Goal: Transaction & Acquisition: Purchase product/service

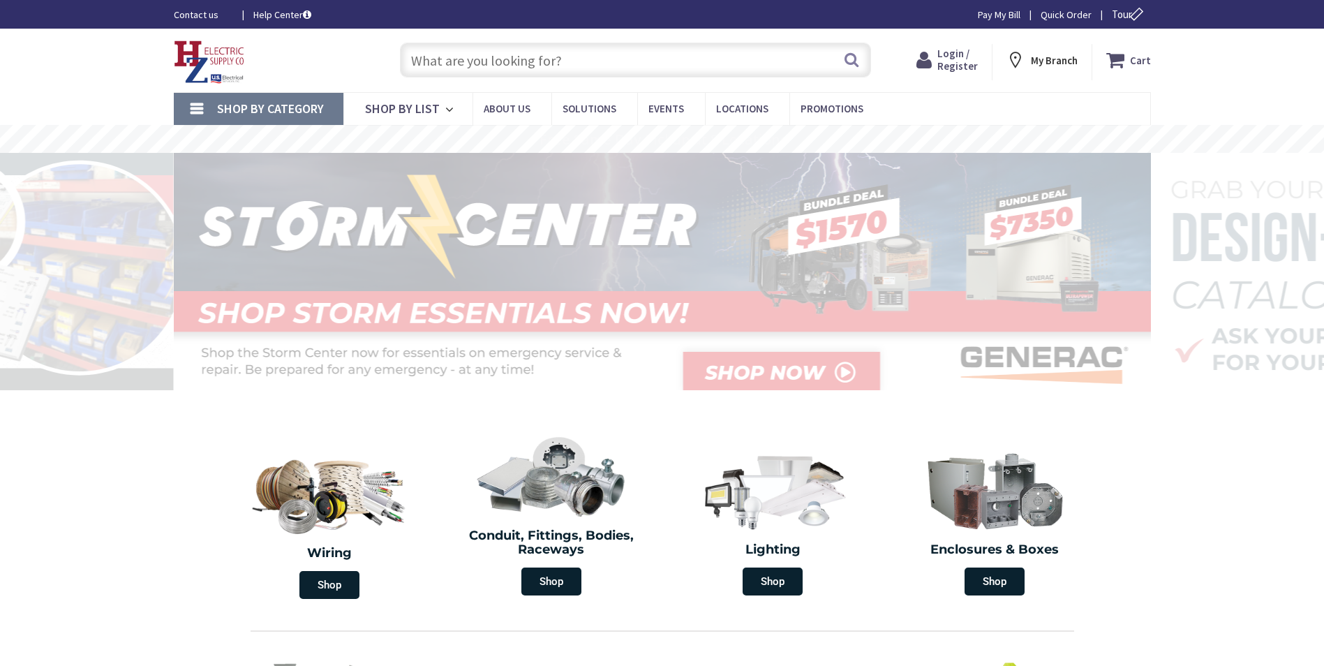
click at [538, 54] on input "text" at bounding box center [635, 60] width 471 height 35
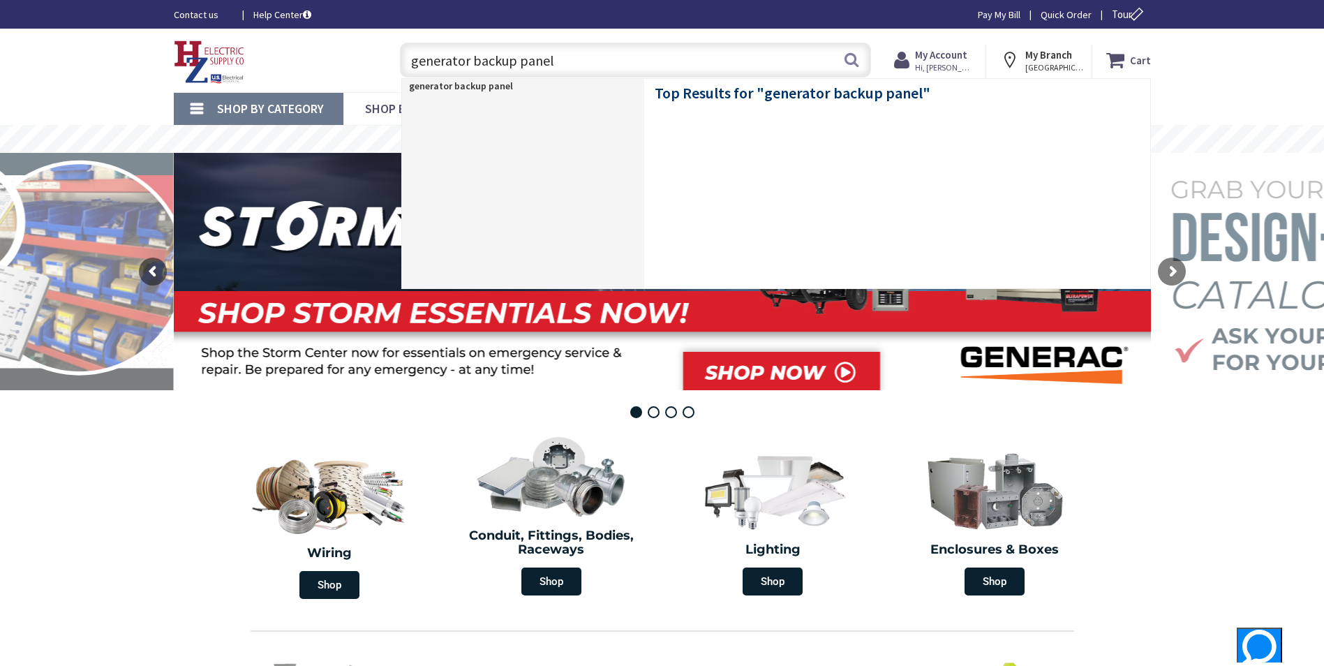
type input "generator backup panels"
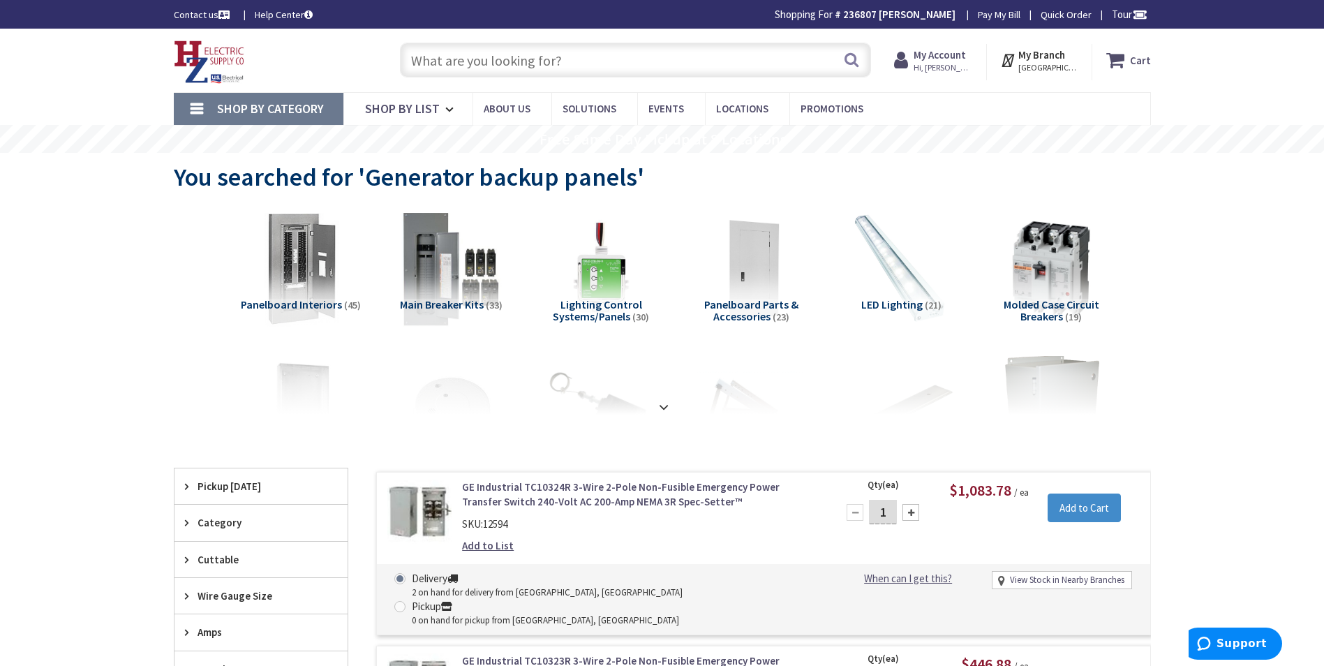
click at [477, 498] on link "GE Industrial TC10324R 3-Wire 2-Pole Non-Fusible Emergency Power Transfer Switc…" at bounding box center [639, 495] width 355 height 30
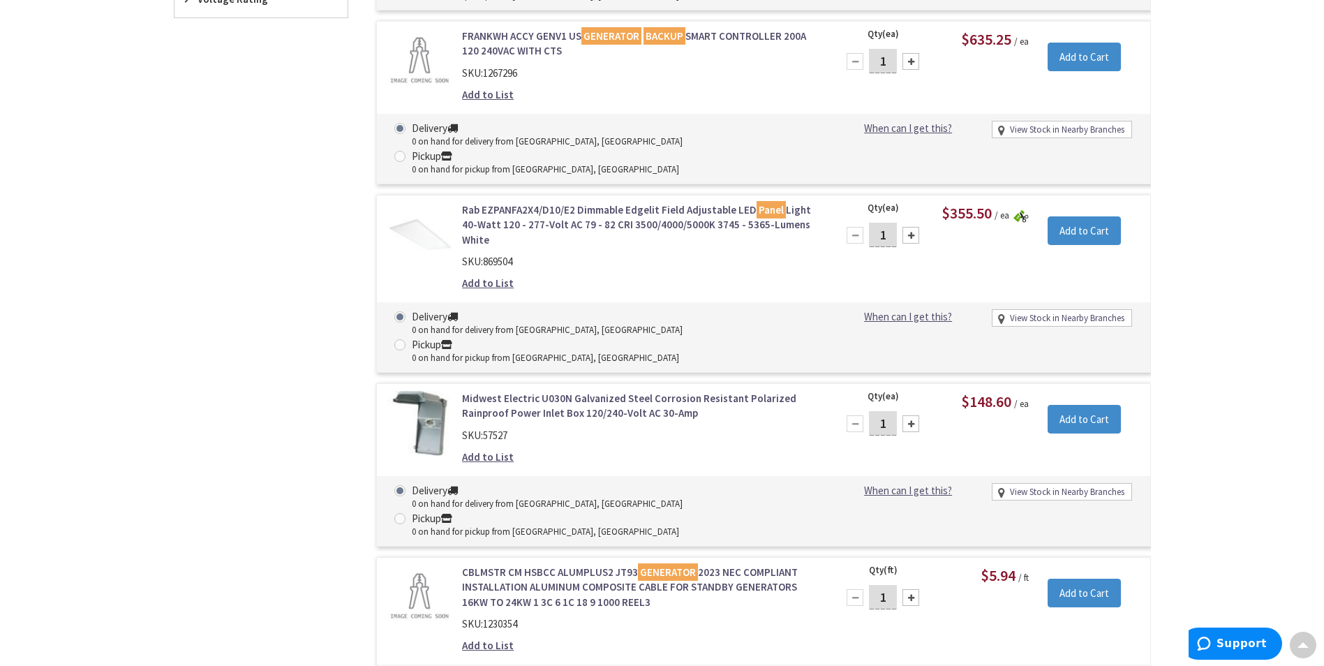
scroll to position [657, 0]
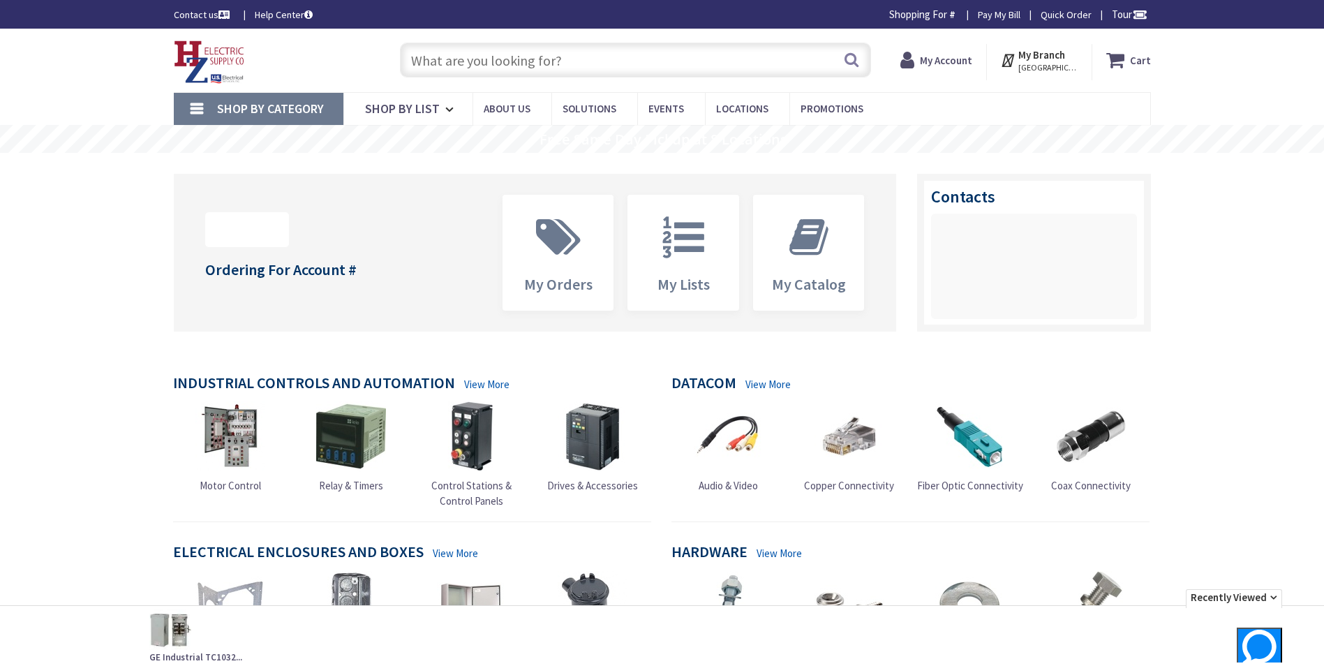
click at [528, 68] on input "text" at bounding box center [635, 60] width 471 height 35
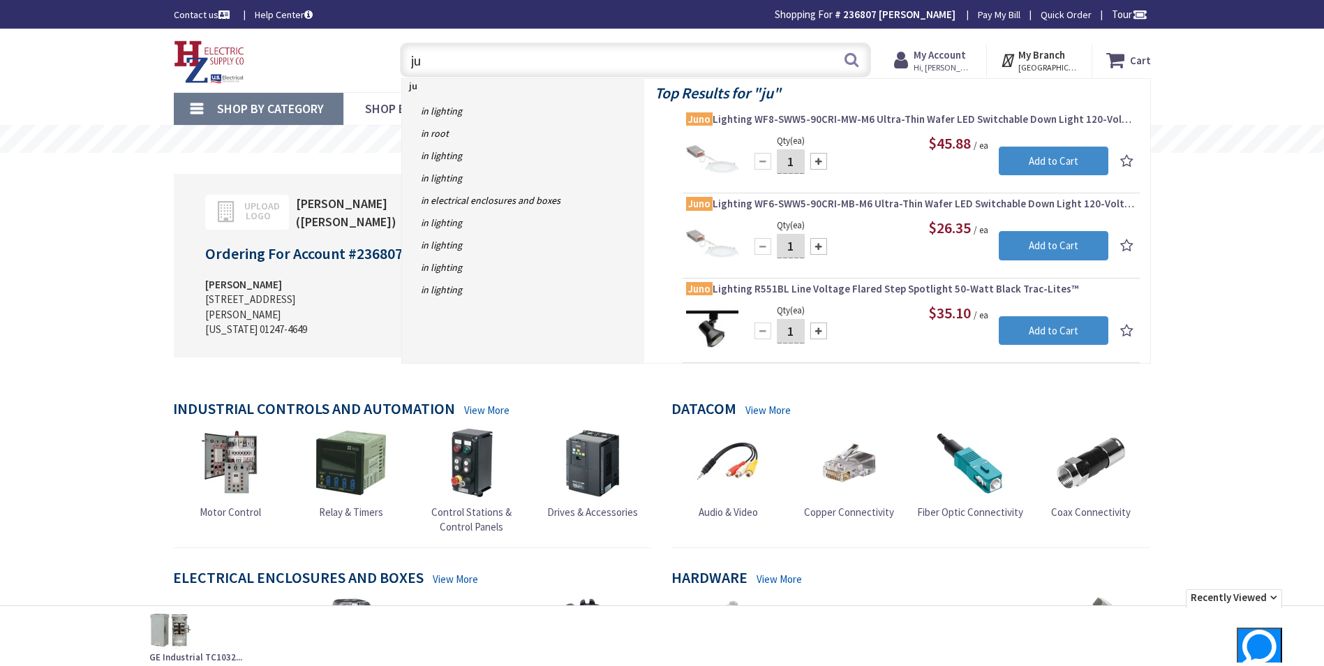
type input "j"
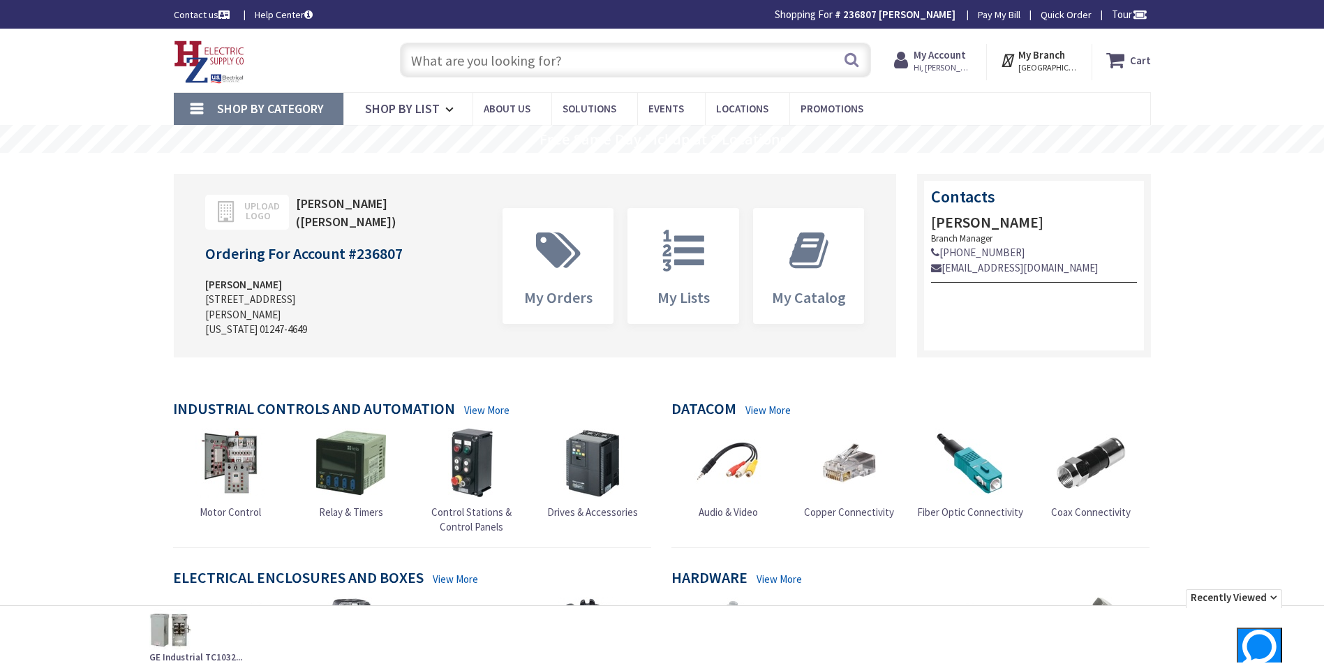
click at [449, 70] on input "text" at bounding box center [635, 60] width 471 height 35
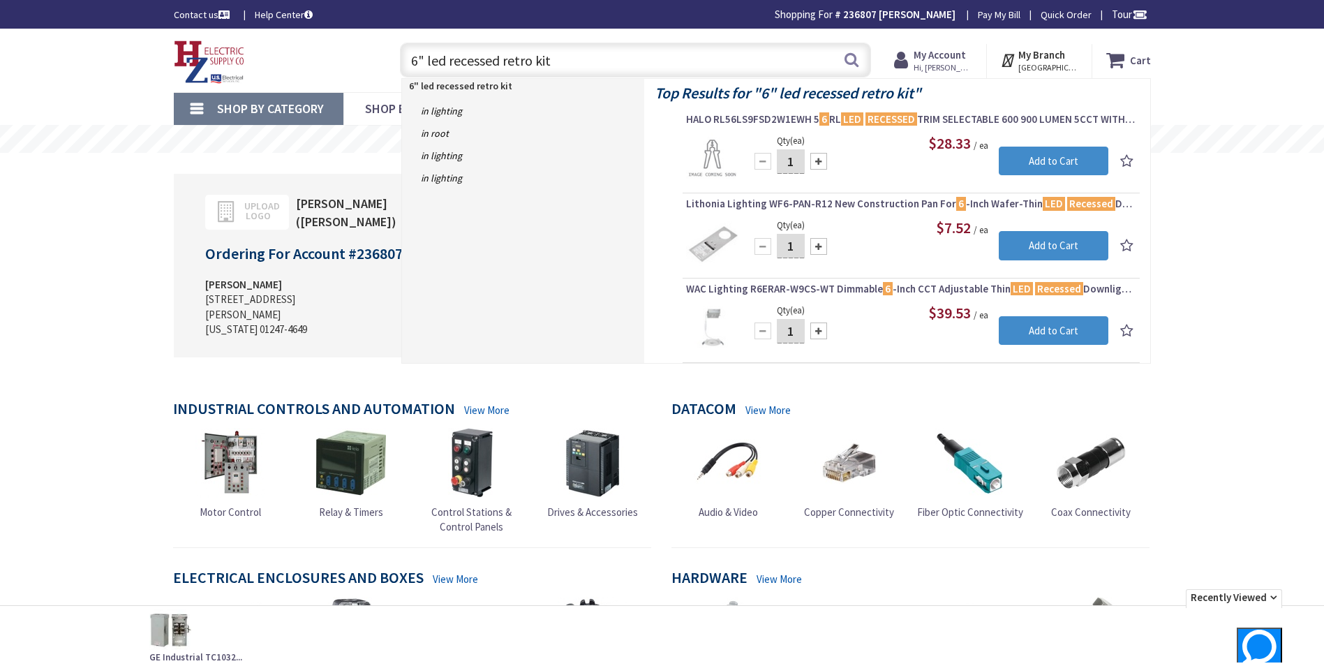
type input "6" led recessed retro kits"
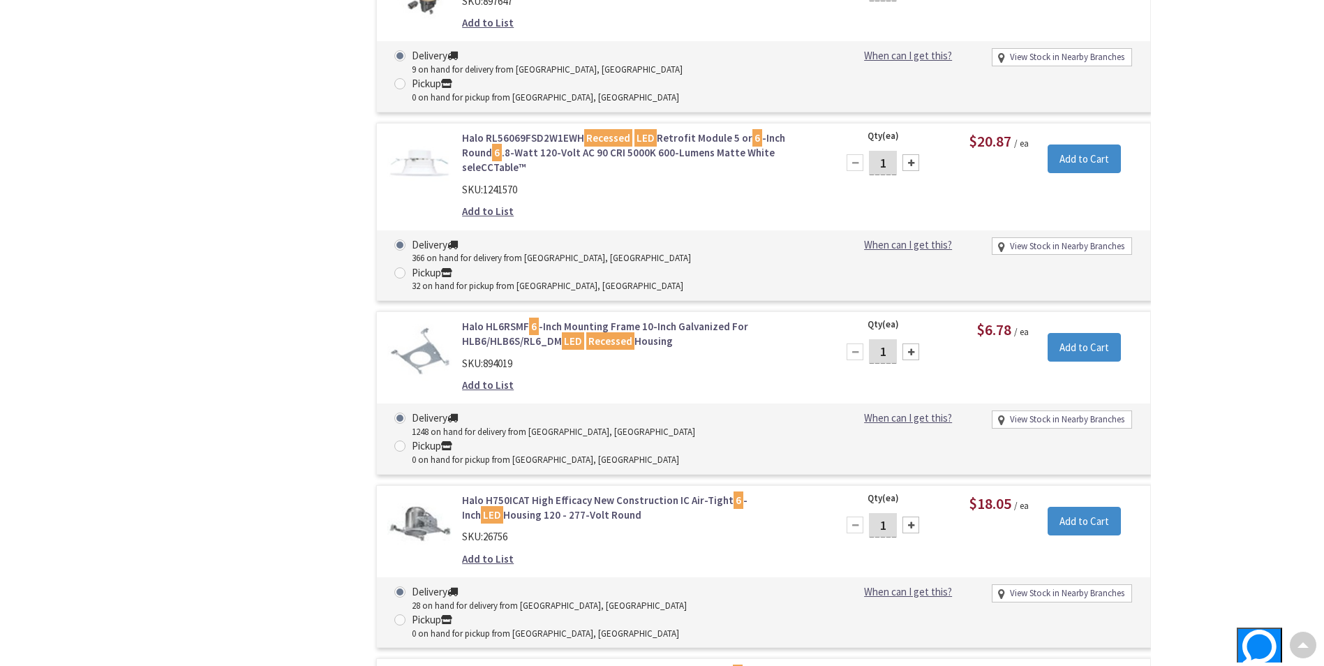
scroll to position [1326, 0]
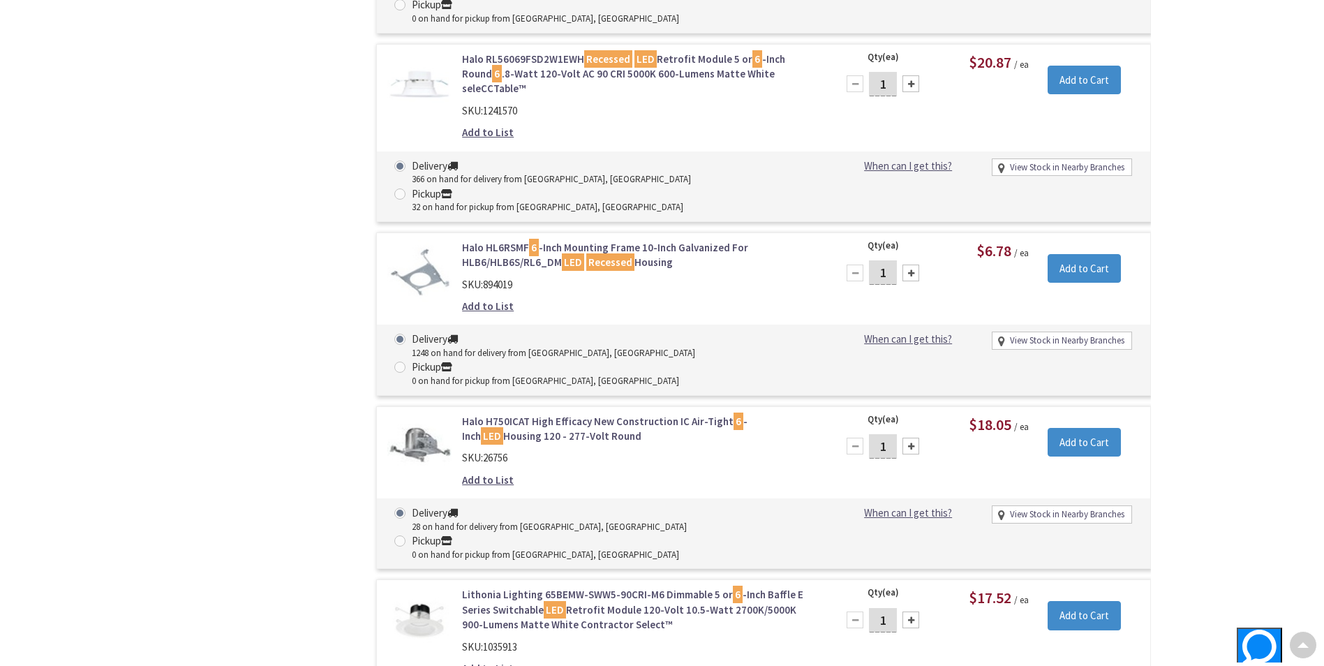
click at [476, 587] on link "Lithonia Lighting 65BEMW-SWW5-90CRI-M6 Dimmable 5 or 6 -Inch Baffle E Series Sw…" at bounding box center [639, 609] width 355 height 45
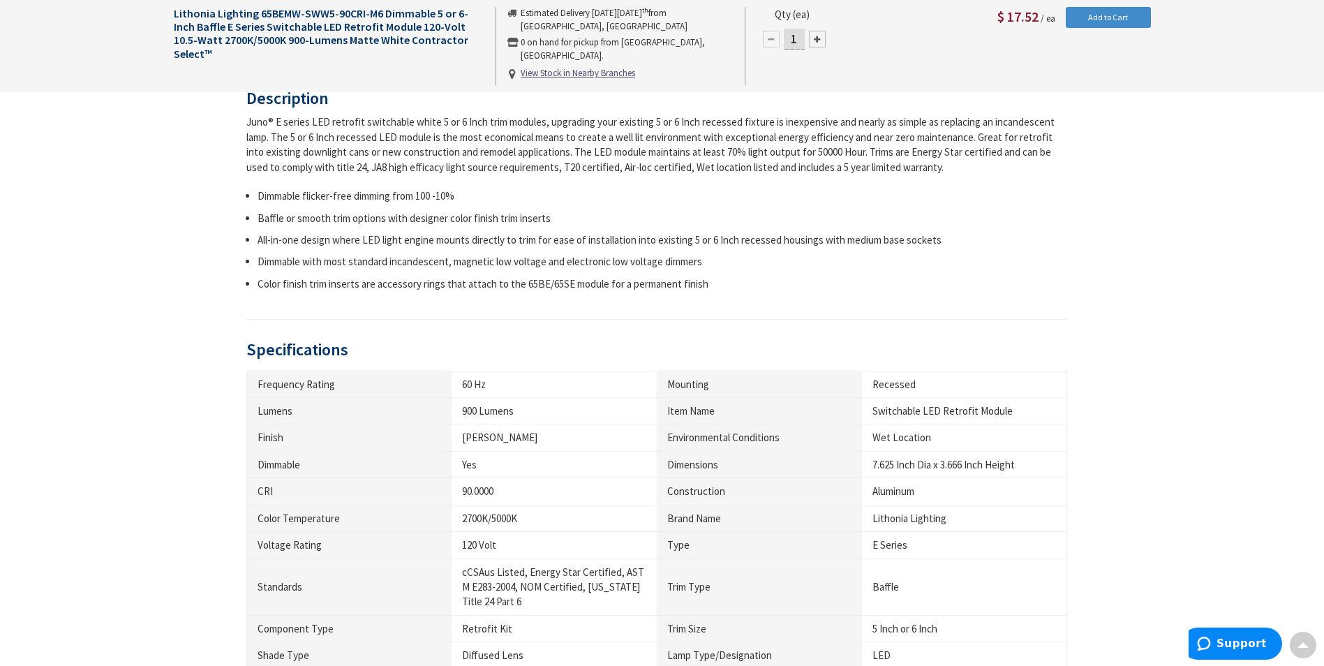
scroll to position [349, 0]
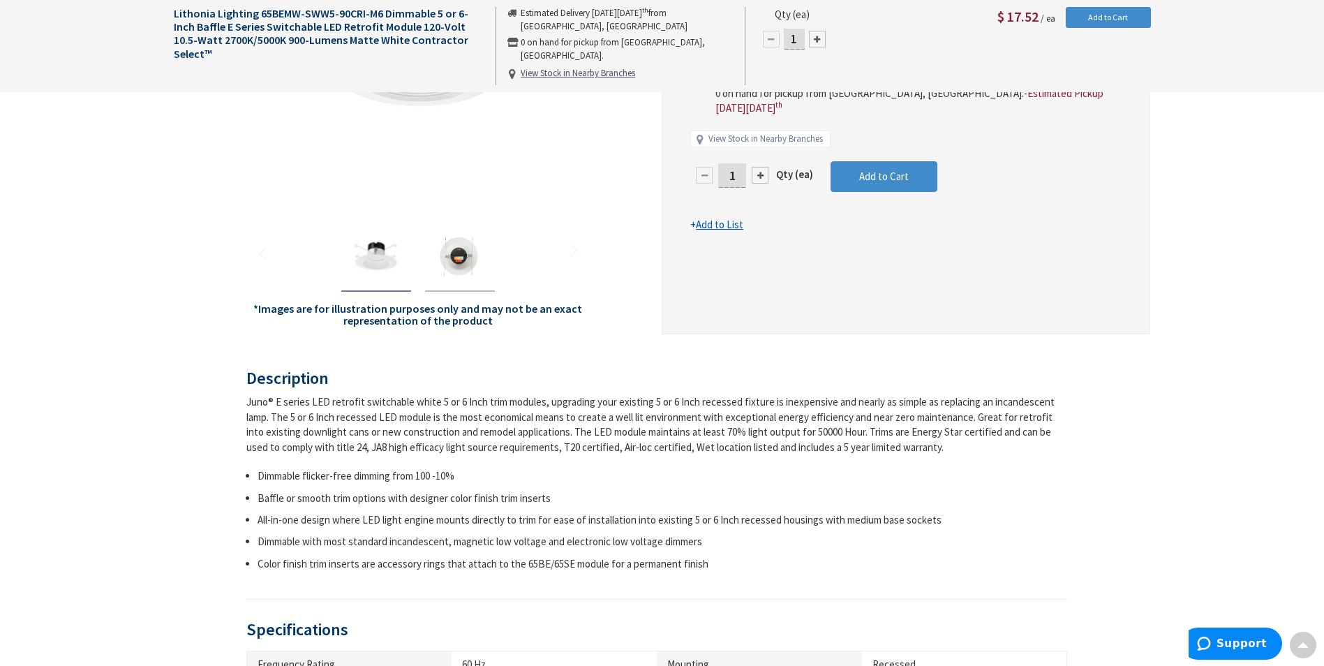
click at [456, 258] on img "Lithonia Lighting 65BEMW-SWW5-90CRI-M6 Dimmable 5 or 6-Inch Baffle E Series Swi…" at bounding box center [460, 256] width 56 height 56
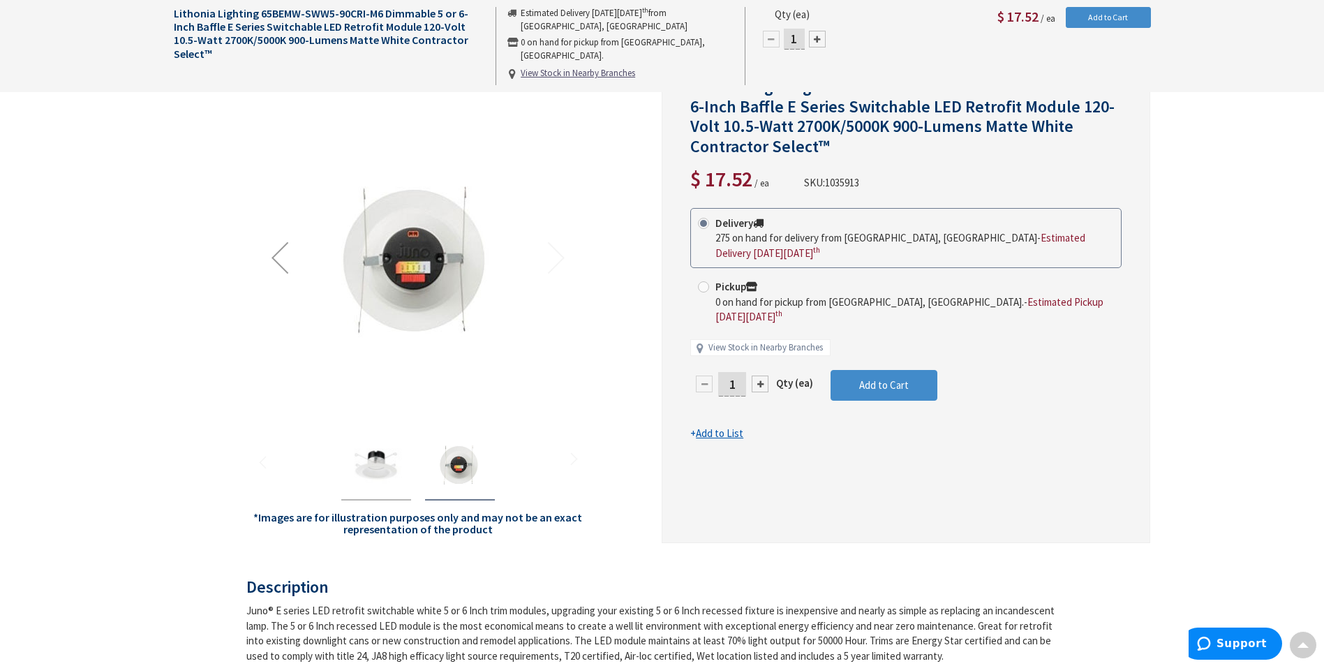
scroll to position [140, 0]
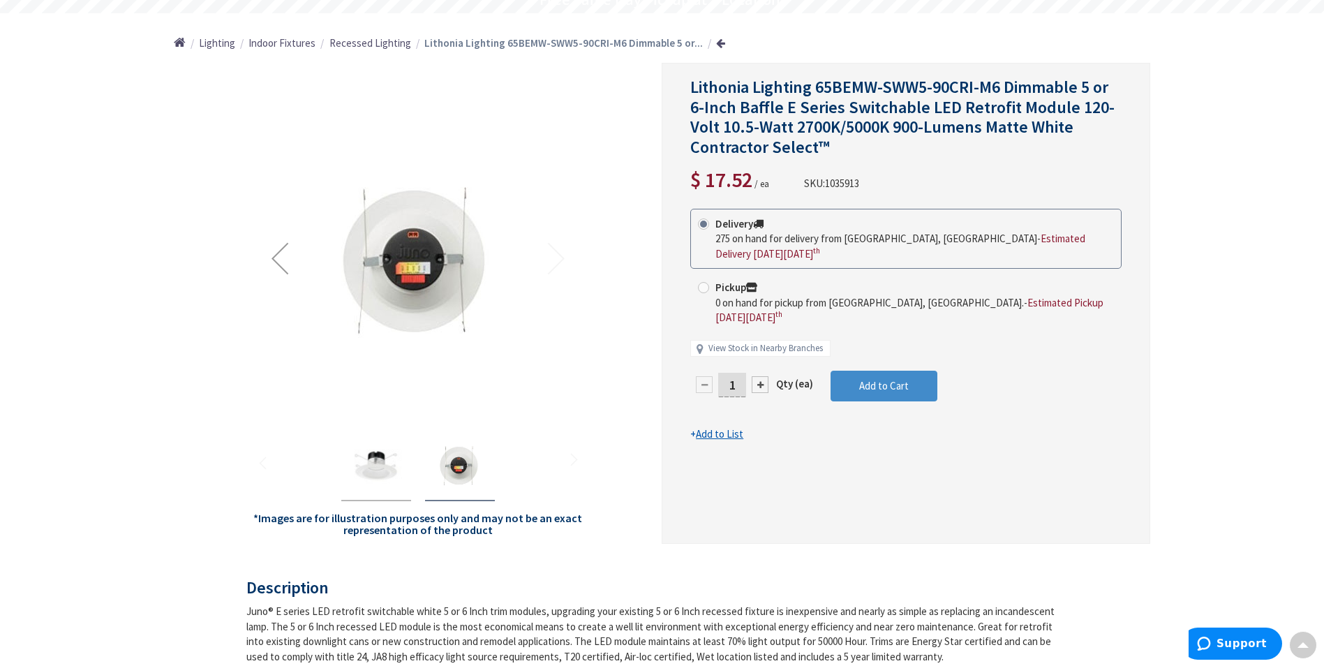
click at [376, 467] on img "Lithonia Lighting 65BEMW-SWW5-90CRI-M6 Dimmable 5 or 6-Inch Baffle E Series Swi…" at bounding box center [376, 465] width 56 height 56
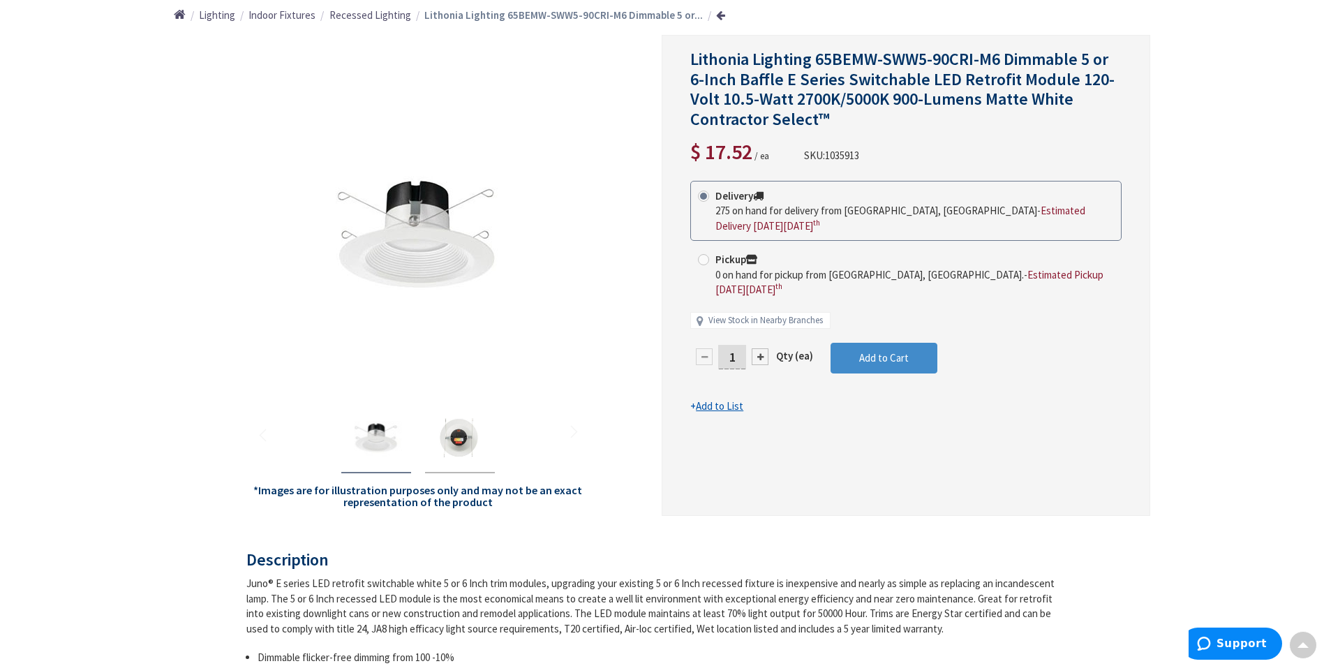
click at [754, 89] on span "Lithonia Lighting 65BEMW-SWW5-90CRI-M6 Dimmable 5 or 6-Inch Baffle E Series Swi…" at bounding box center [902, 89] width 424 height 82
click at [862, 91] on span "Lithonia Lighting 65BEMW-SWW5-90CRI-M6 Dimmable 5 or 6-Inch Baffle E Series Swi…" at bounding box center [902, 89] width 424 height 82
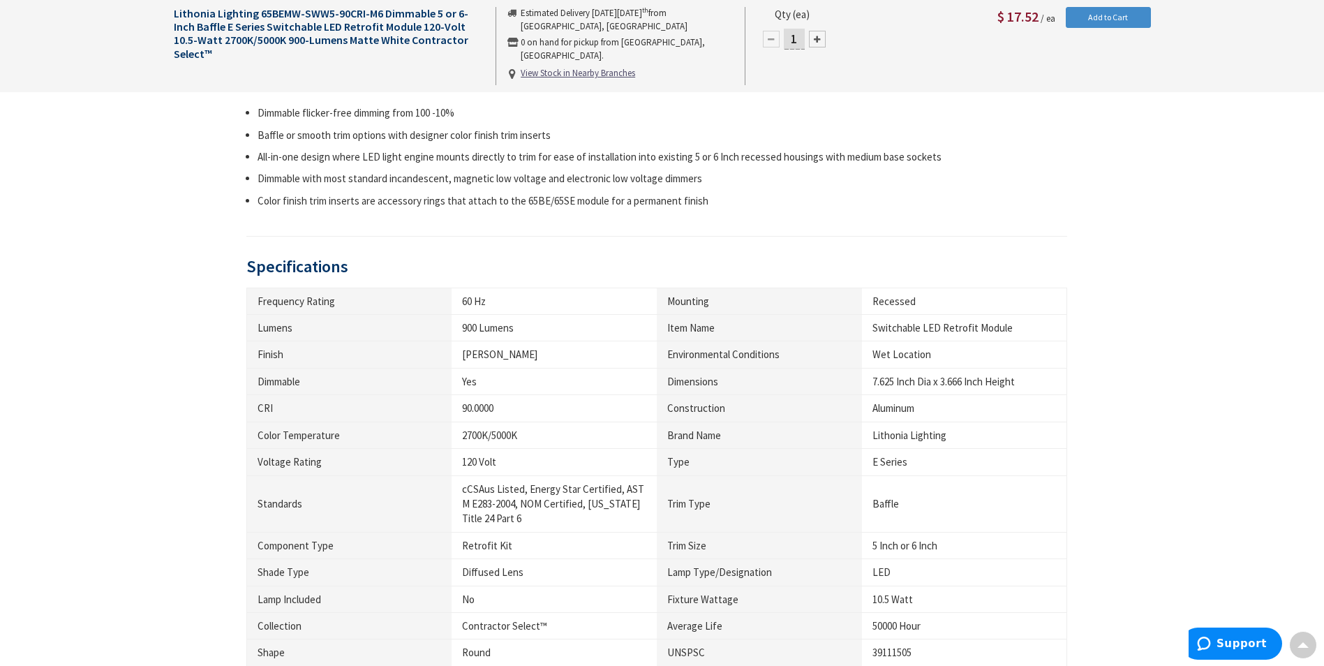
scroll to position [935, 0]
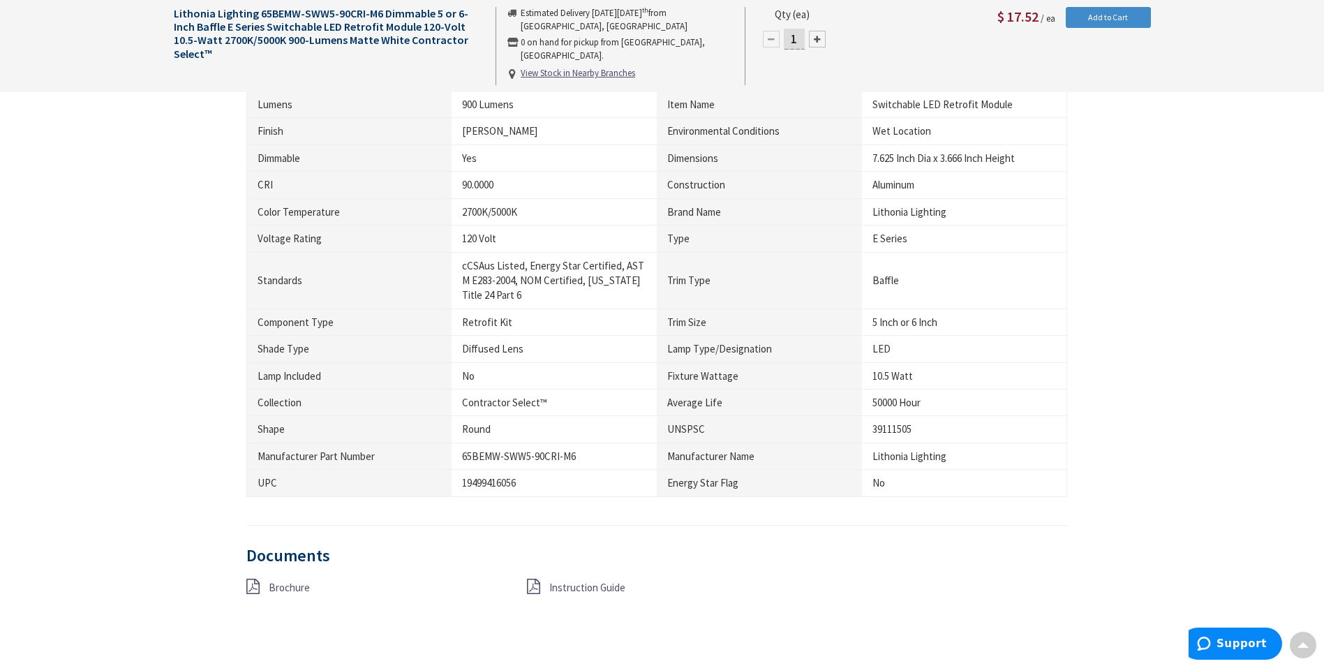
click at [555, 585] on span "Instruction Guide" at bounding box center [587, 587] width 76 height 13
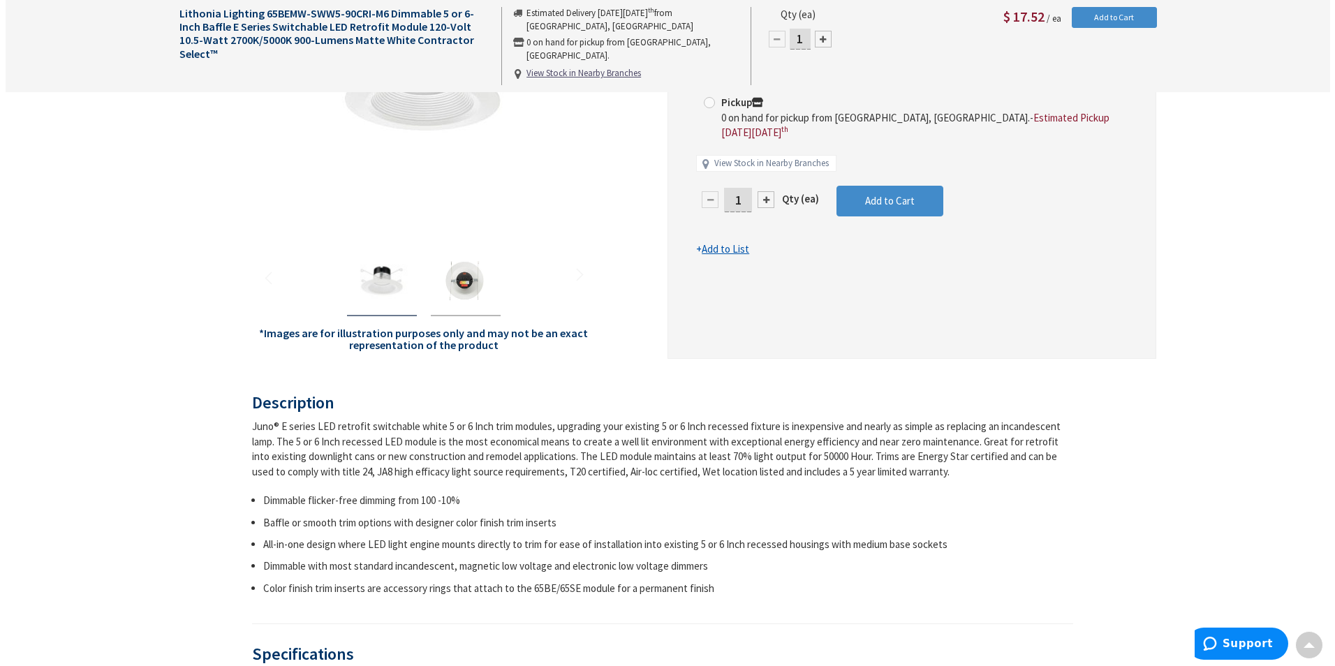
scroll to position [307, 0]
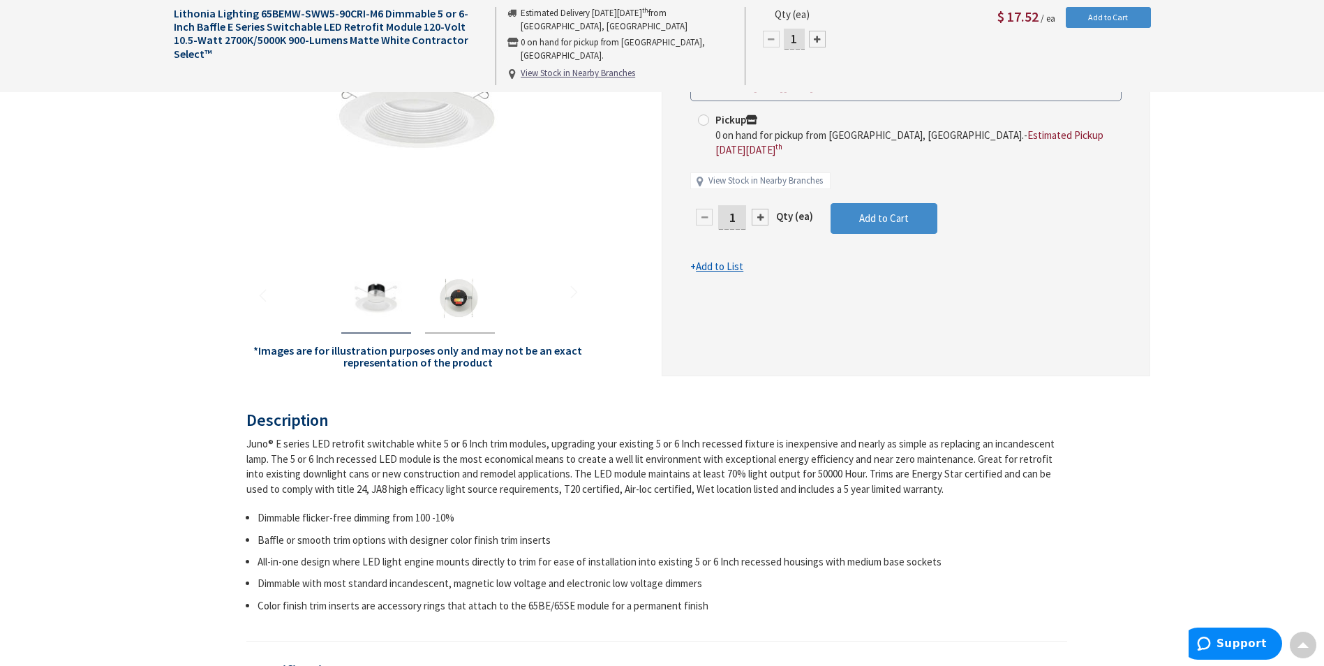
click at [566, 67] on u "View Stock in Nearby Branches" at bounding box center [578, 73] width 114 height 12
select select "data-availability"
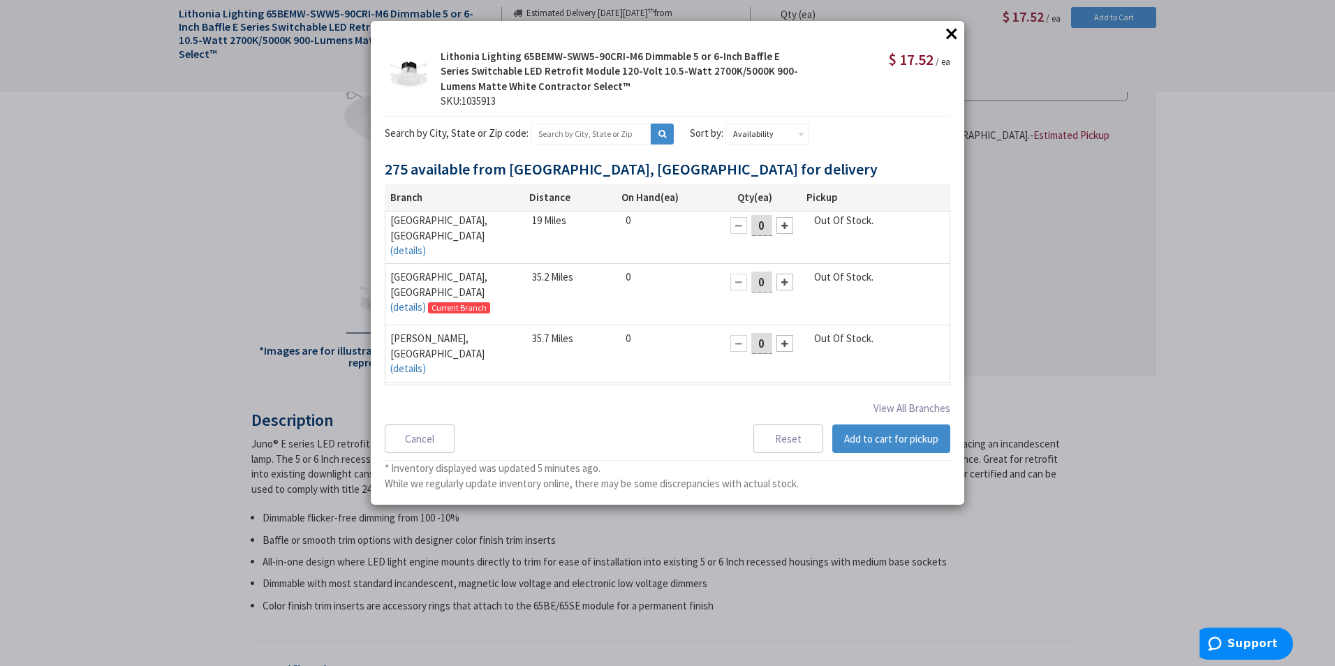
scroll to position [0, 0]
click at [426, 247] on link "(details)" at bounding box center [408, 254] width 36 height 15
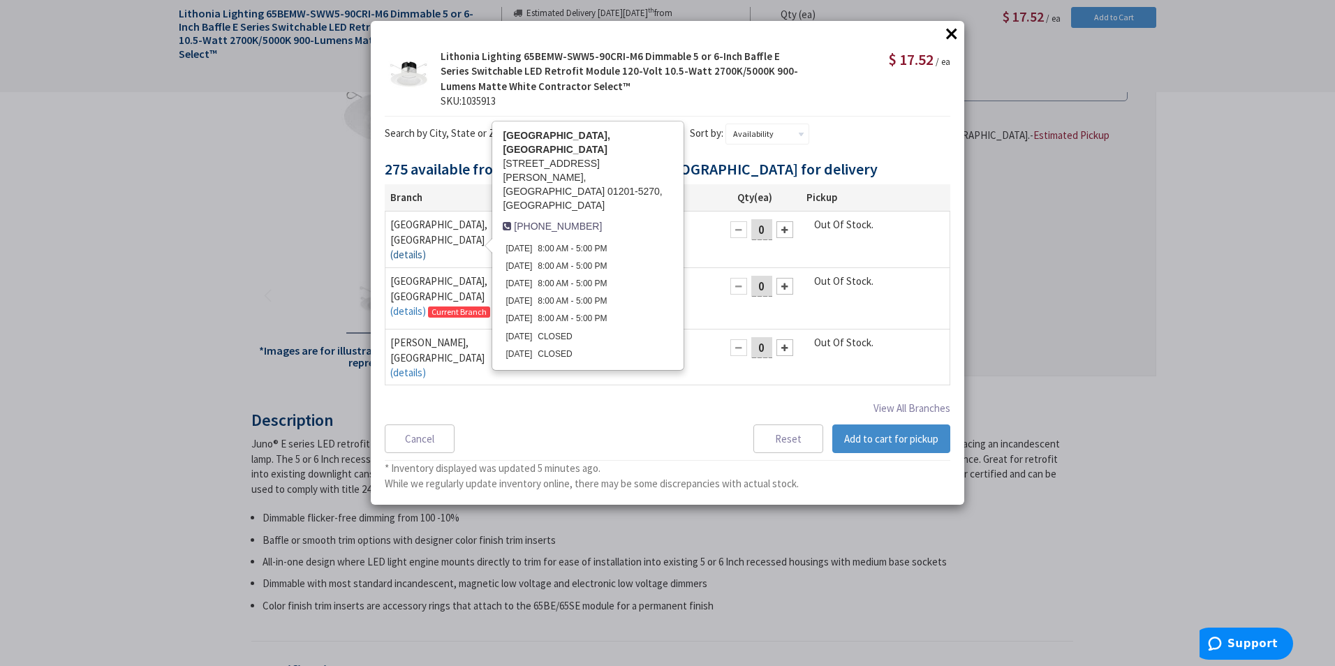
click at [426, 247] on link "(details)" at bounding box center [408, 254] width 36 height 15
click at [414, 224] on span "[GEOGRAPHIC_DATA], [GEOGRAPHIC_DATA]" at bounding box center [438, 232] width 97 height 28
